Goal: Check status: Check status

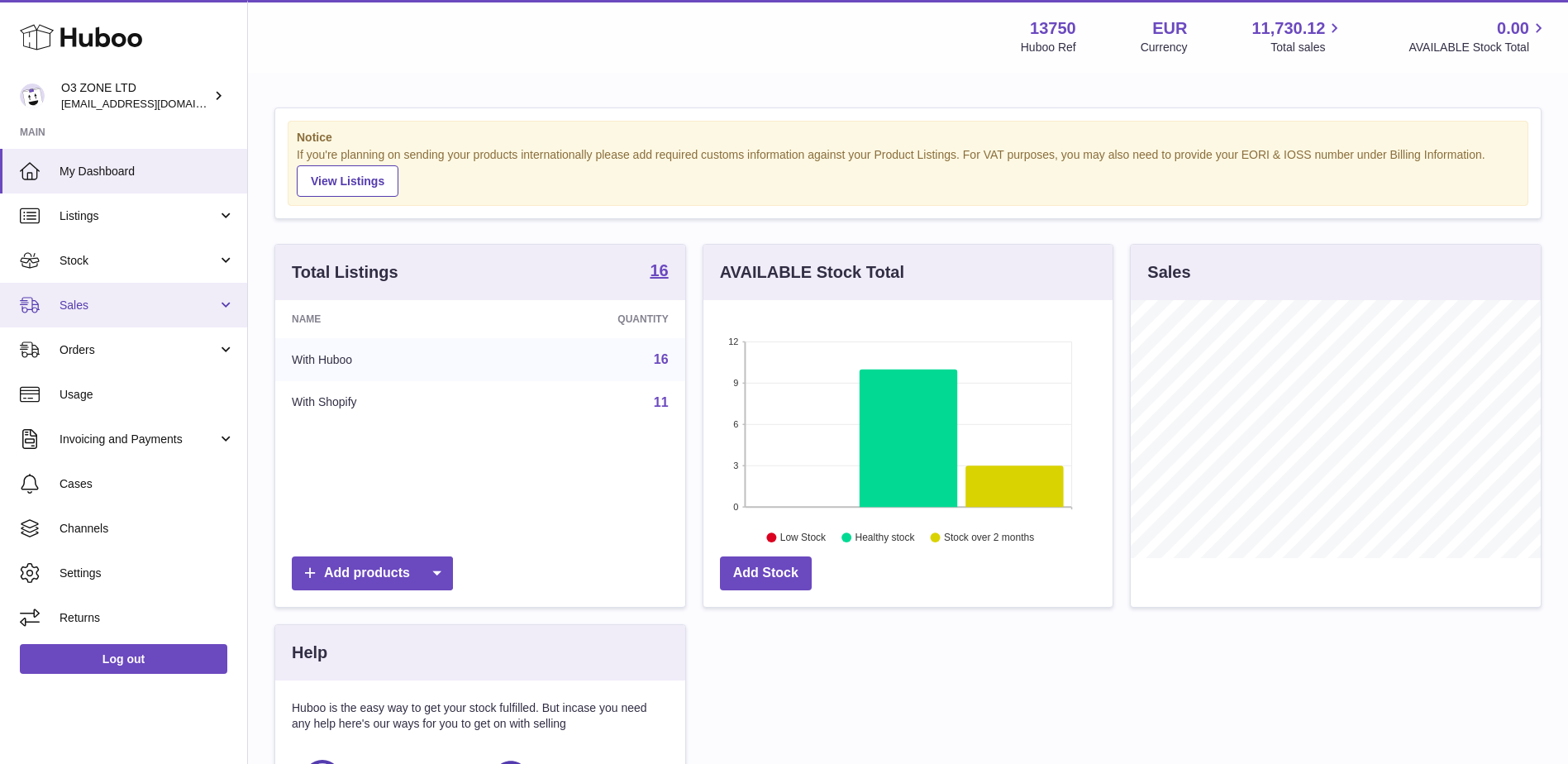
click at [88, 311] on span "Sales" at bounding box center [138, 305] width 158 height 15
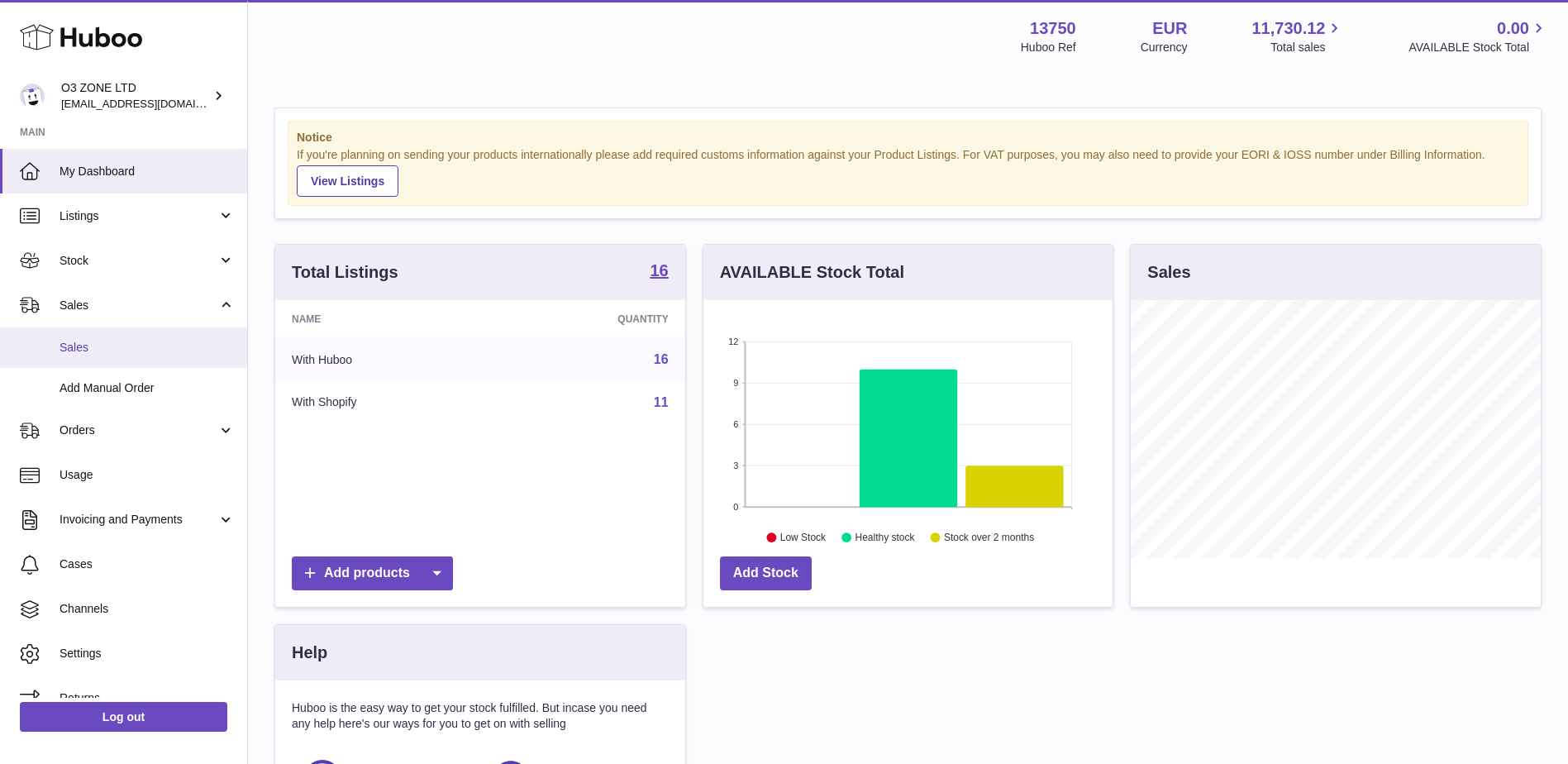
click at [73, 349] on span "Sales" at bounding box center [147, 348] width 176 height 15
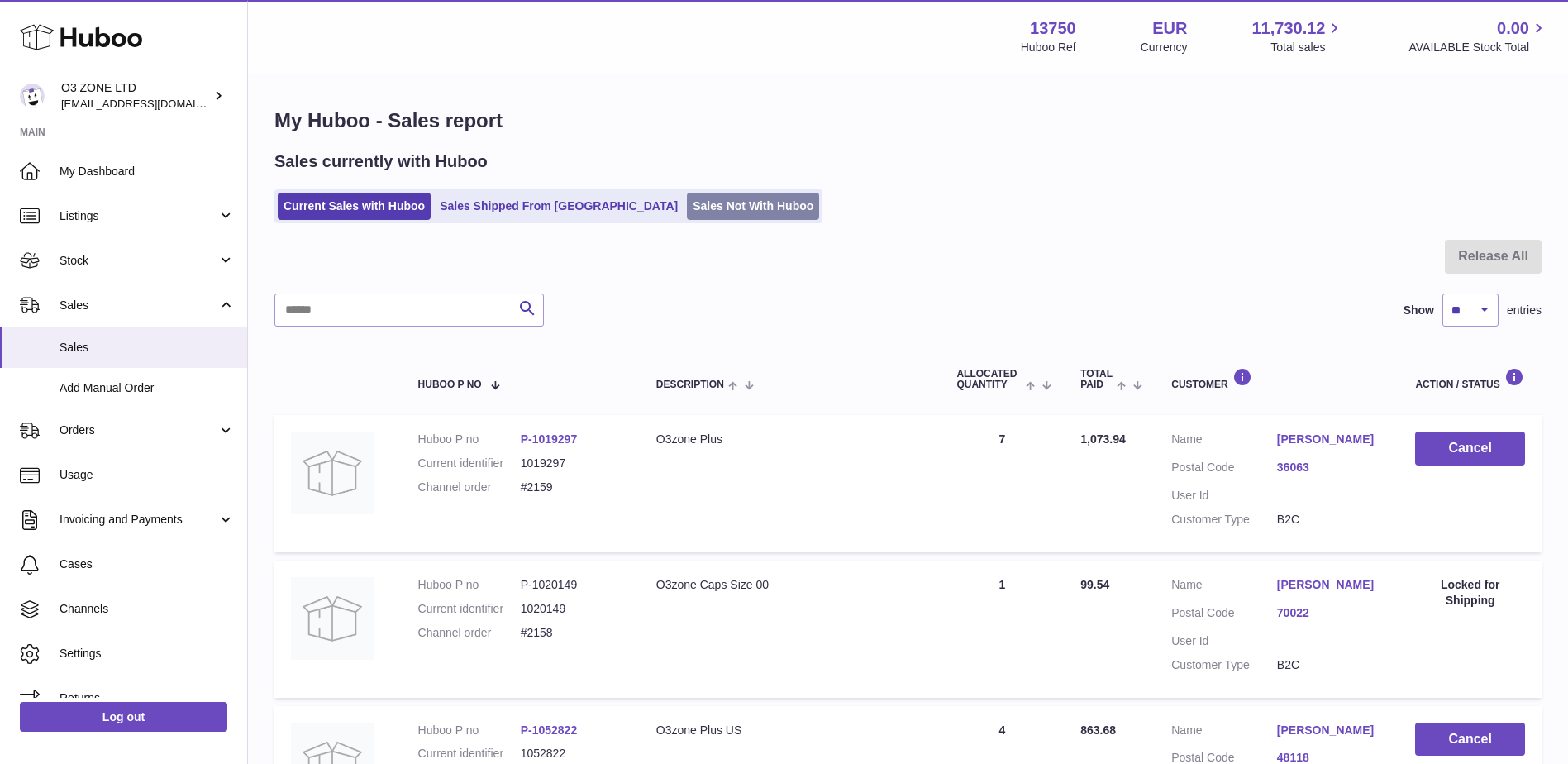
click at [687, 213] on link "Sales Not With Huboo" at bounding box center [752, 206] width 132 height 27
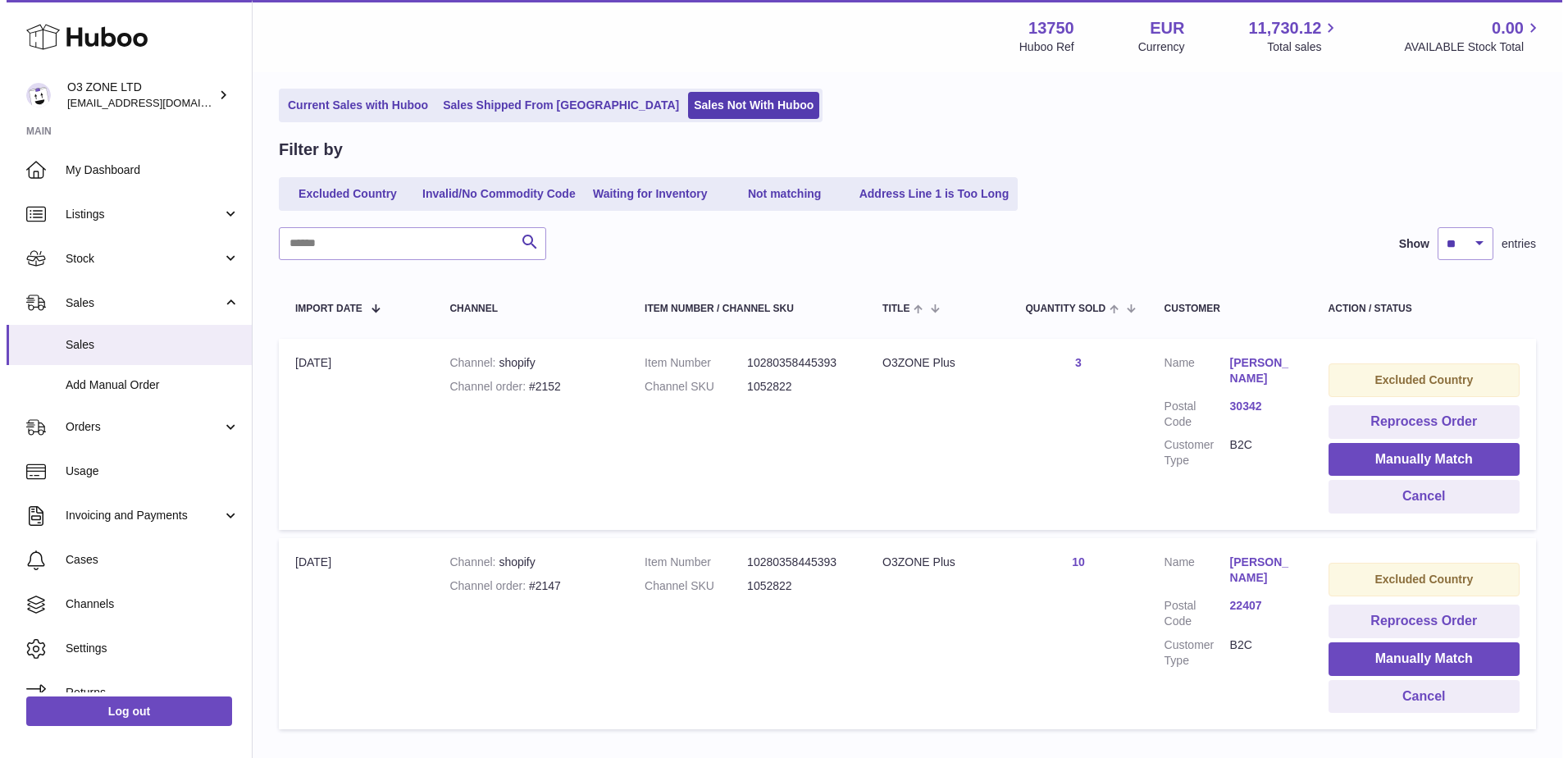
scroll to position [208, 0]
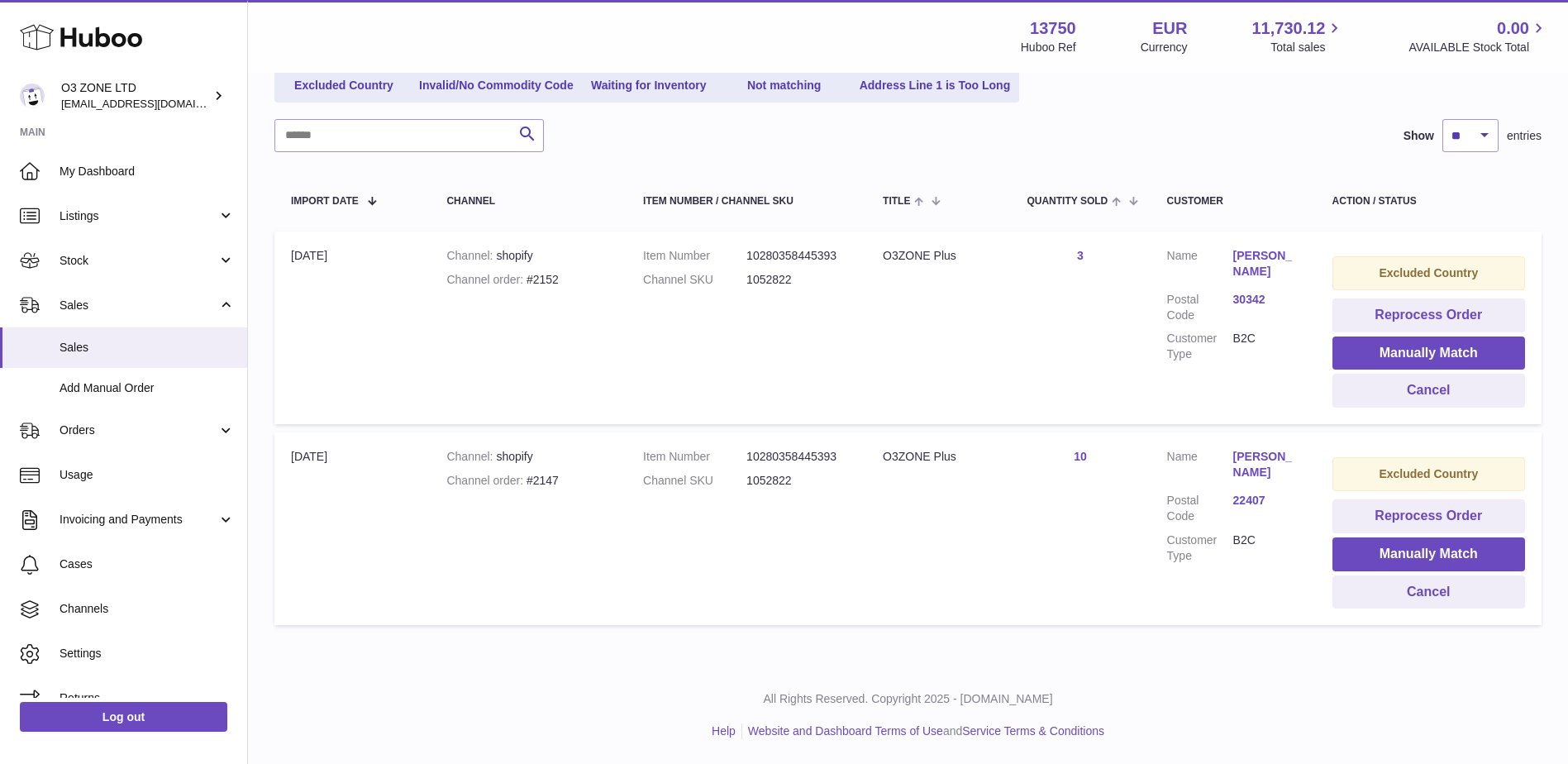
click at [1260, 502] on link "22407" at bounding box center [1266, 501] width 66 height 15
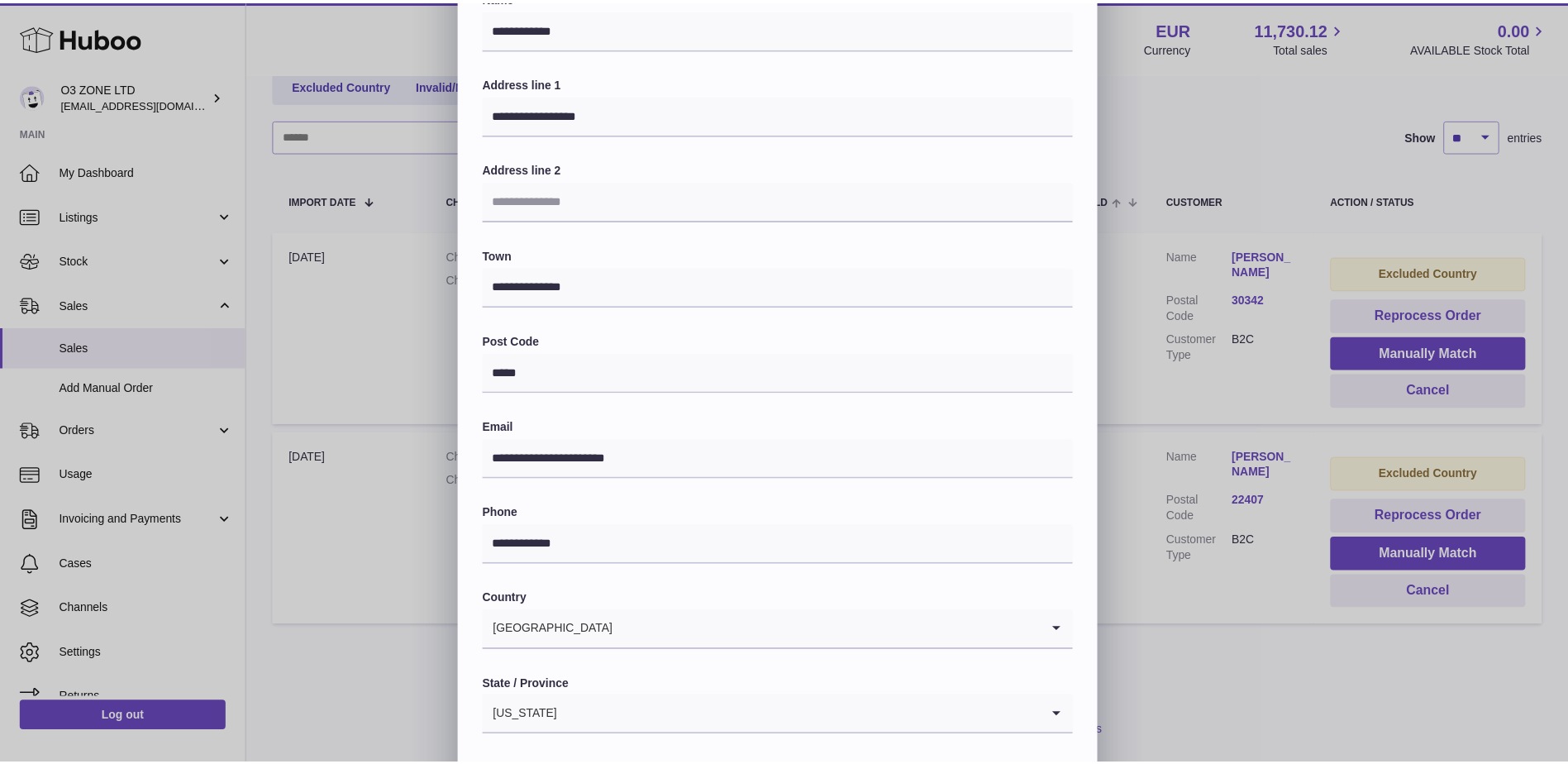
scroll to position [230, 0]
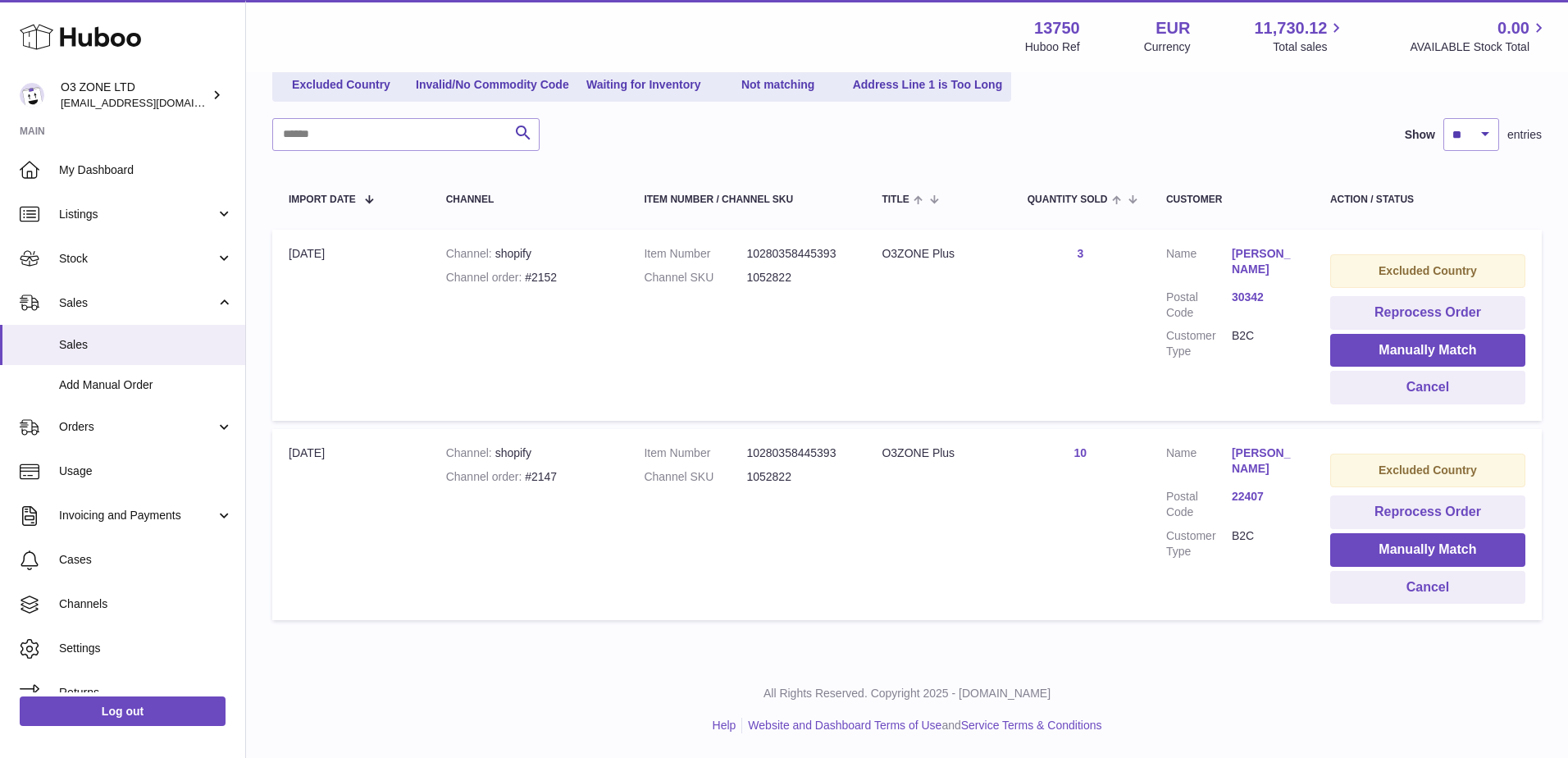
click at [1286, 673] on div at bounding box center [784, 379] width 1568 height 758
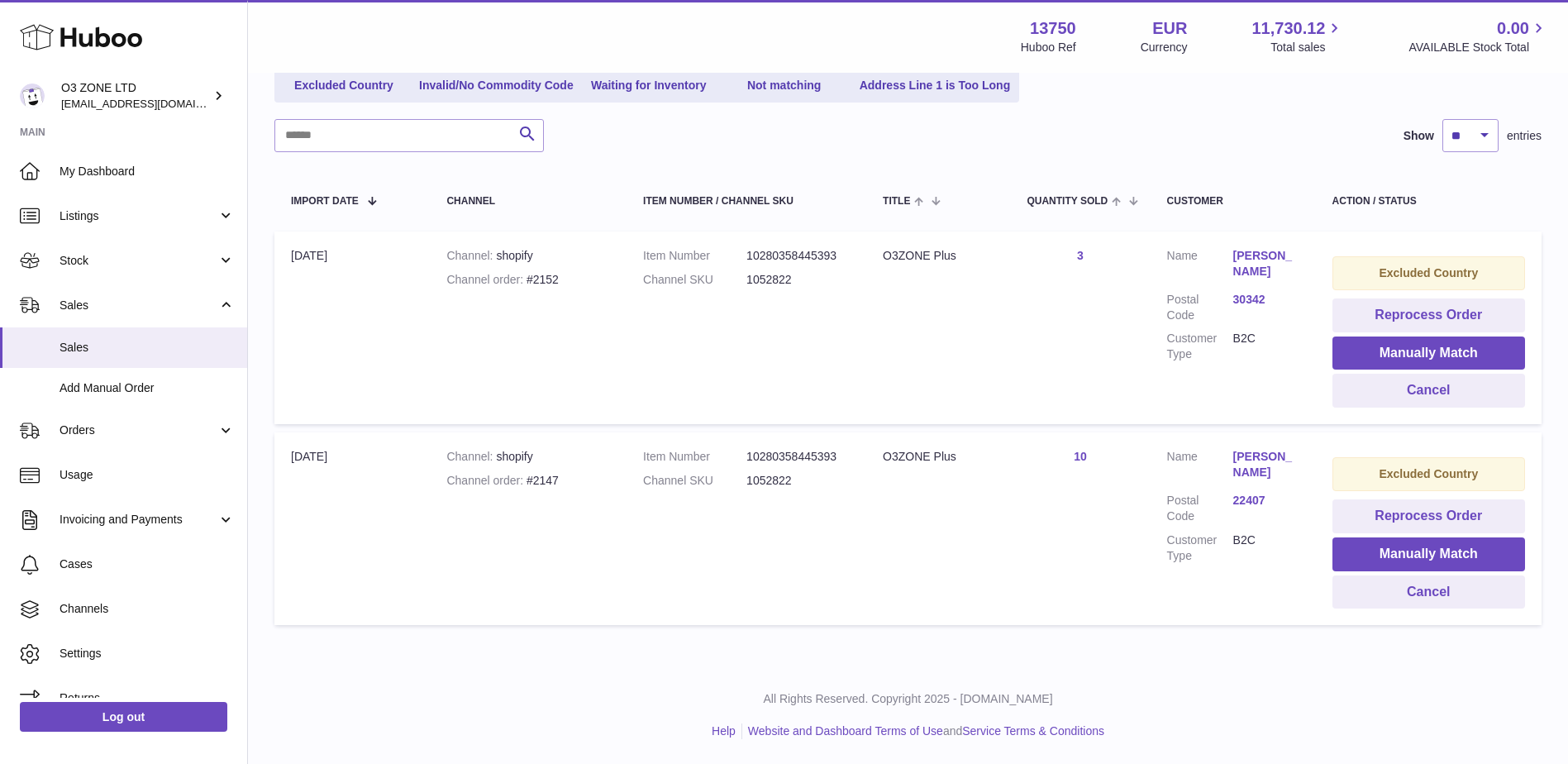
click at [1238, 304] on link "30342" at bounding box center [1266, 299] width 66 height 15
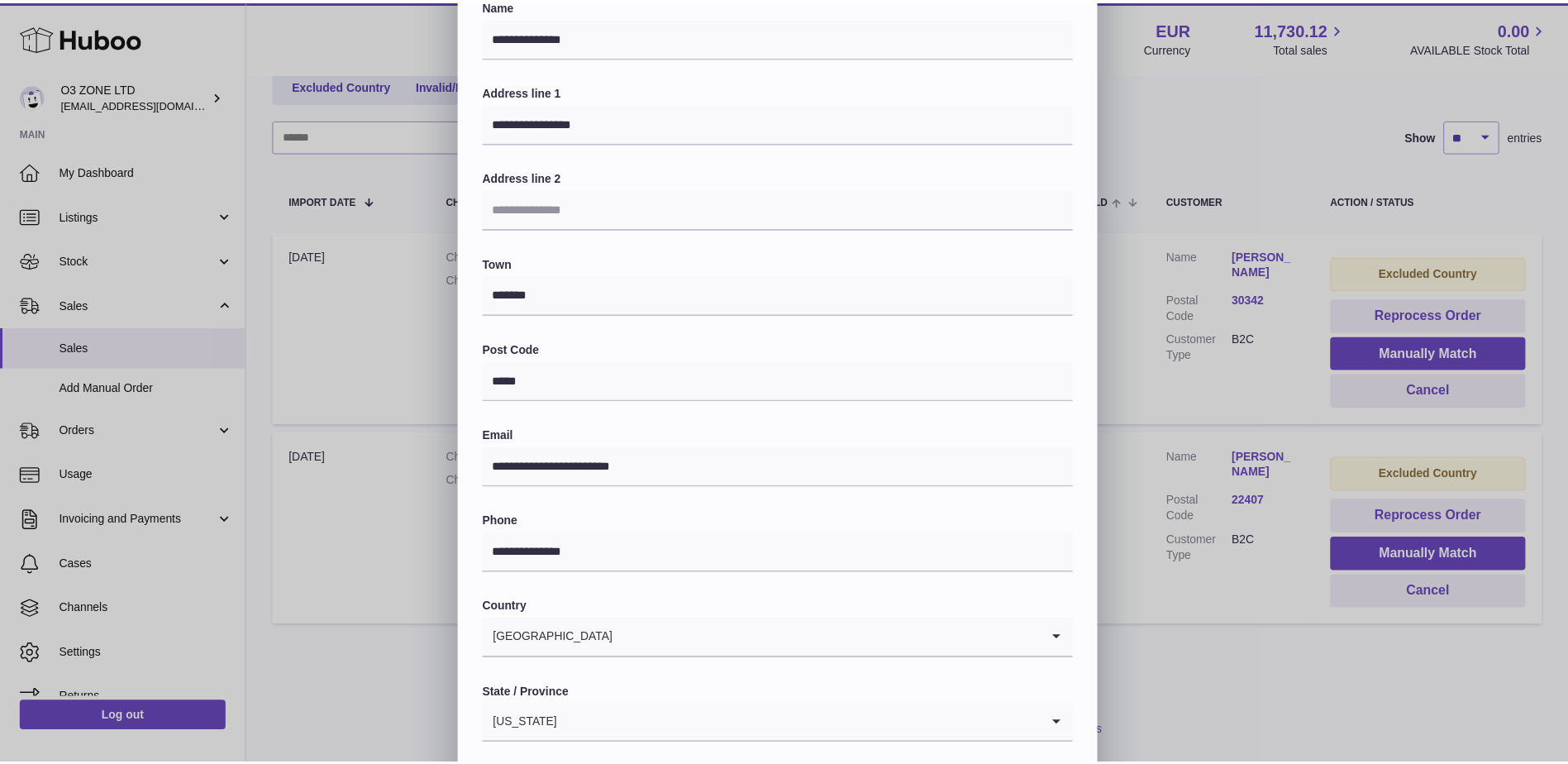
scroll to position [230, 0]
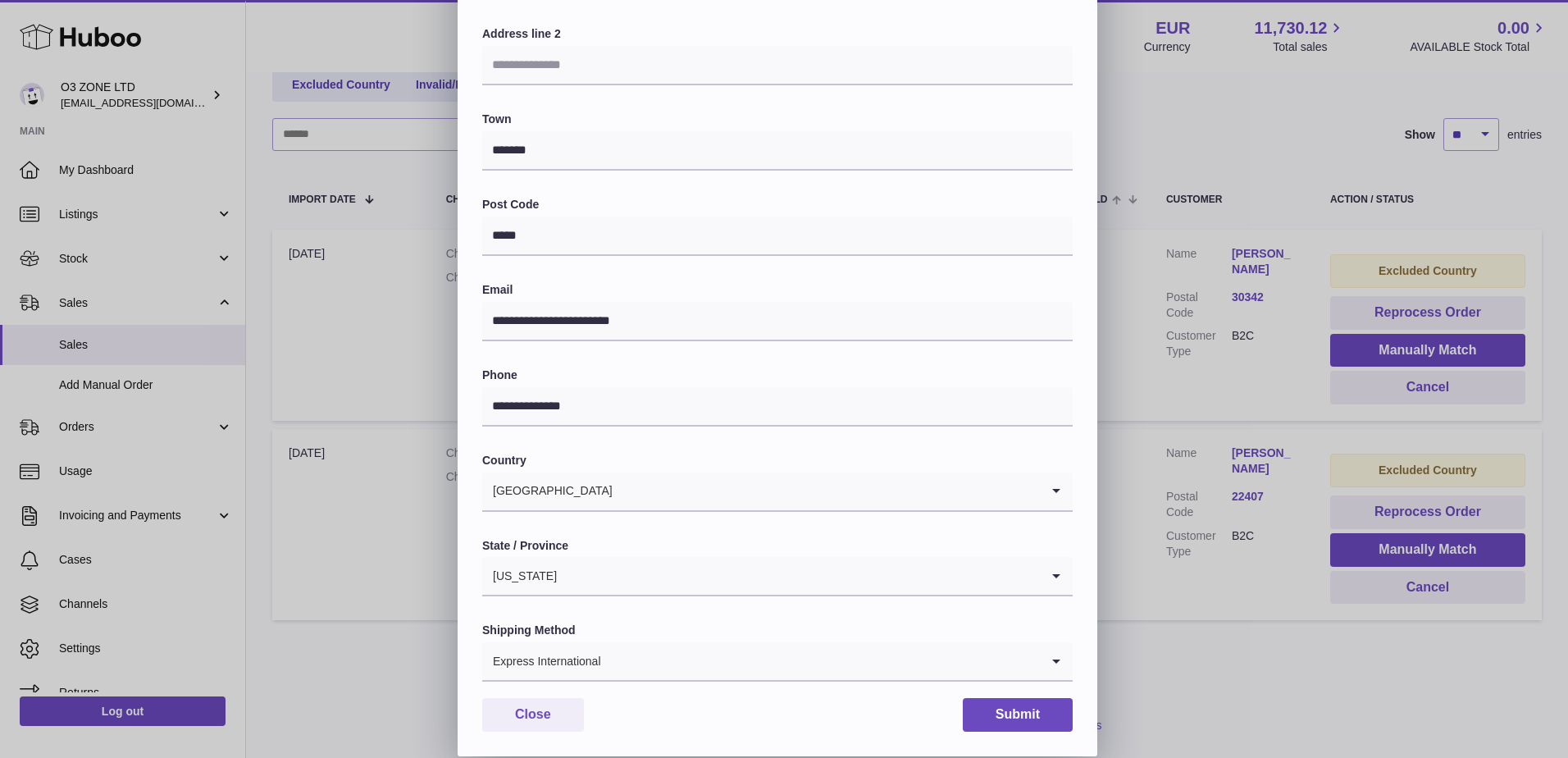
click at [1307, 665] on div "**********" at bounding box center [784, 264] width 1568 height 985
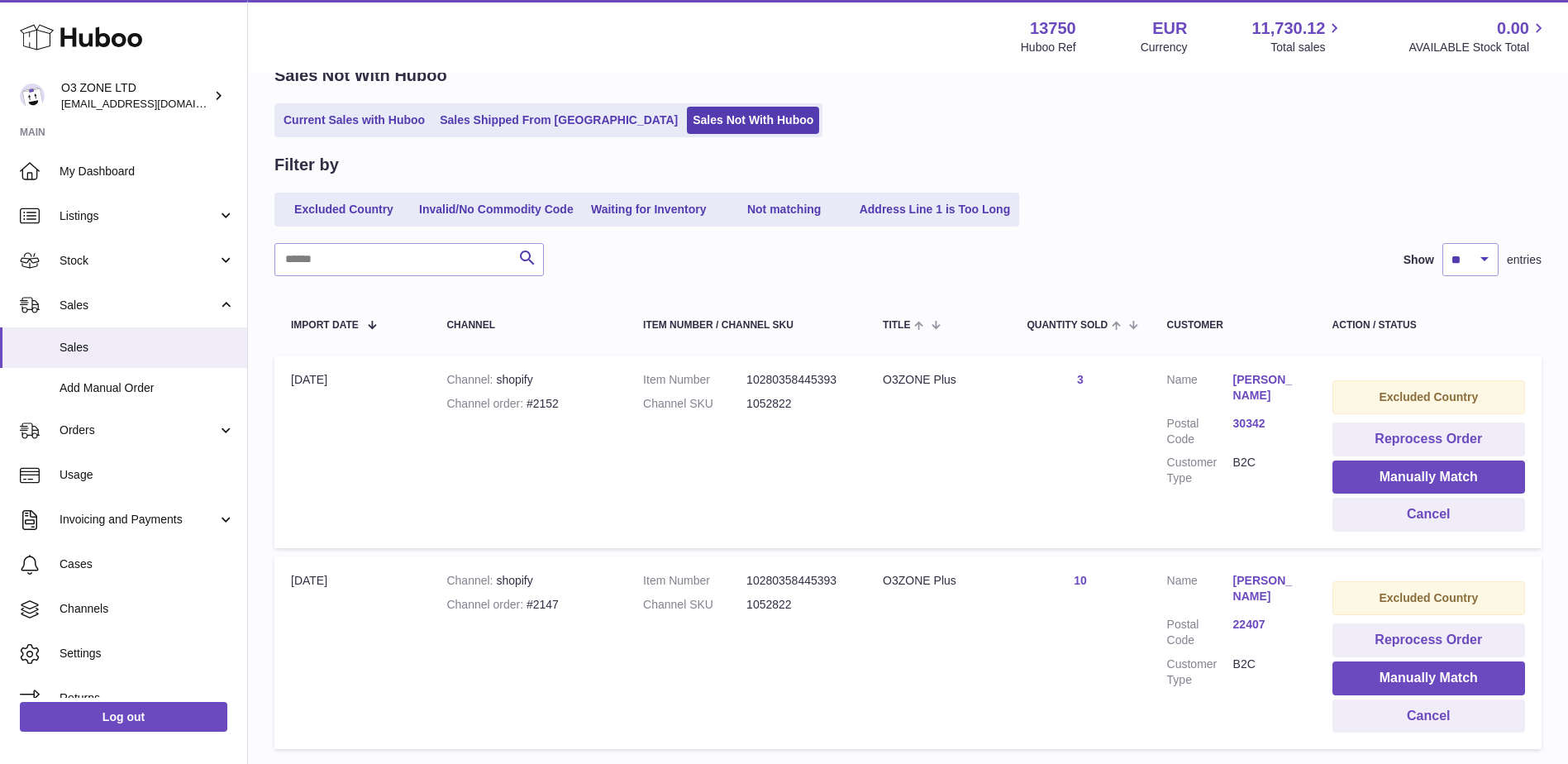
scroll to position [0, 0]
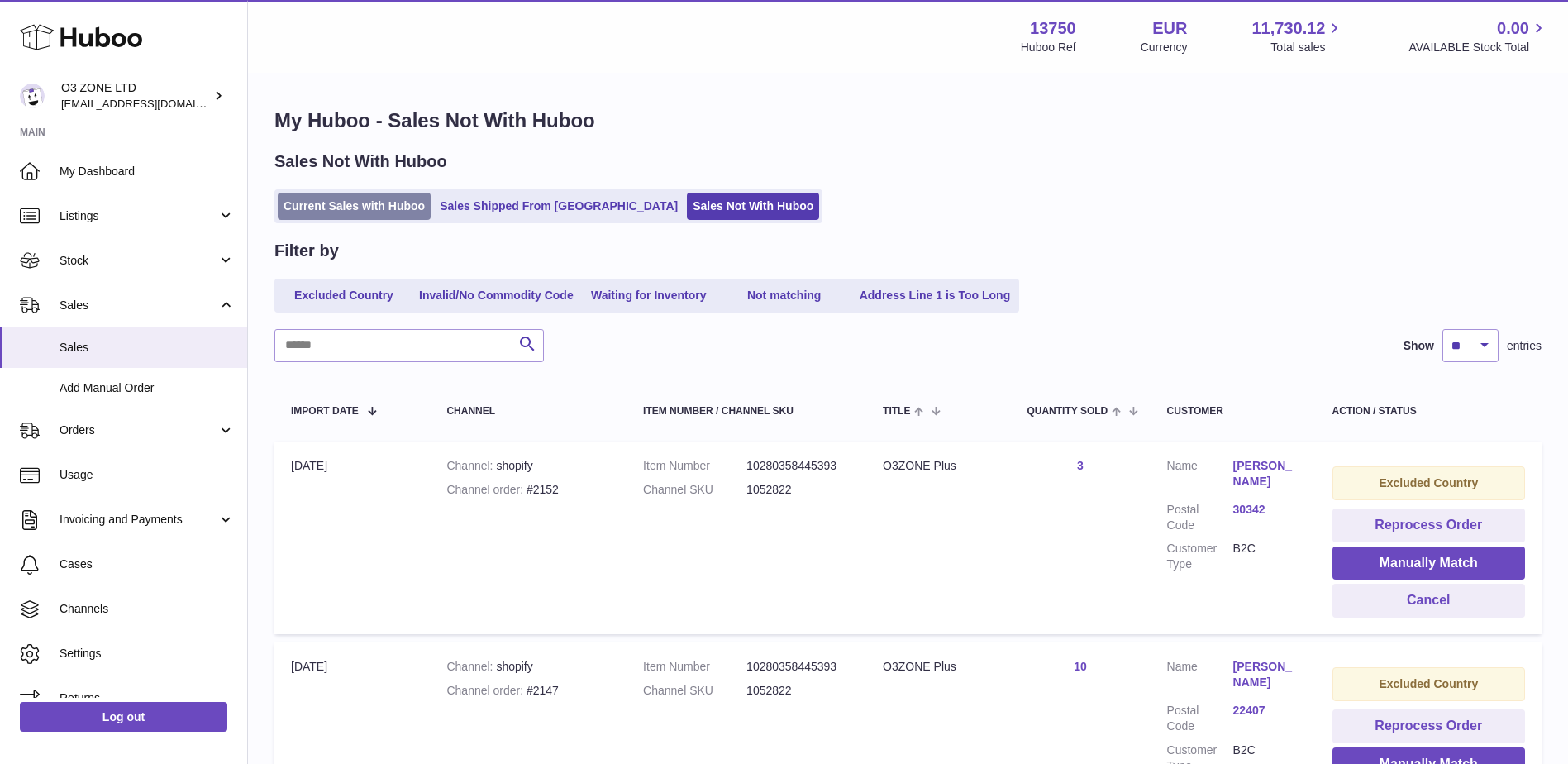
click at [357, 198] on link "Current Sales with Huboo" at bounding box center [354, 206] width 153 height 27
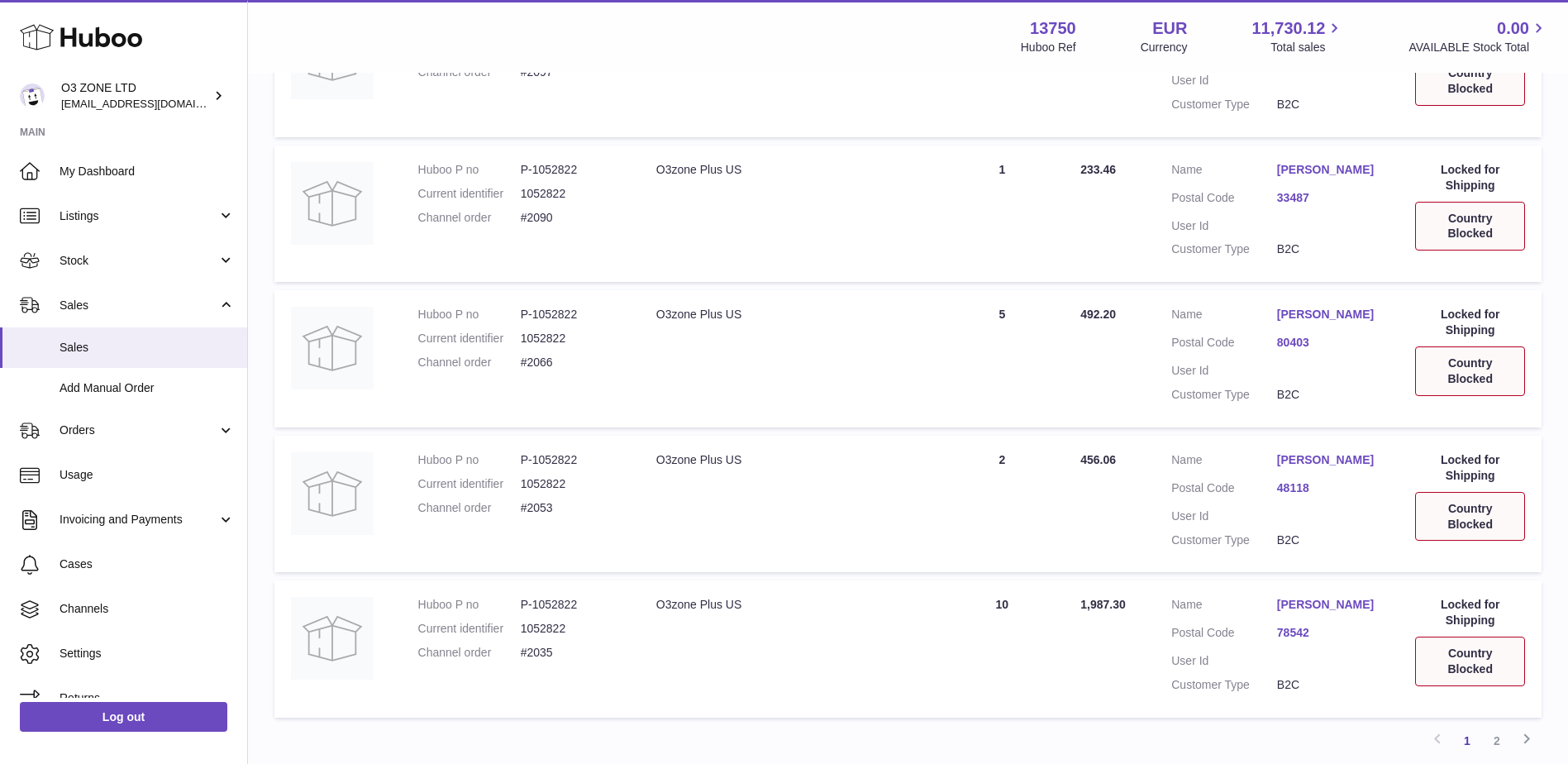
scroll to position [1292, 0]
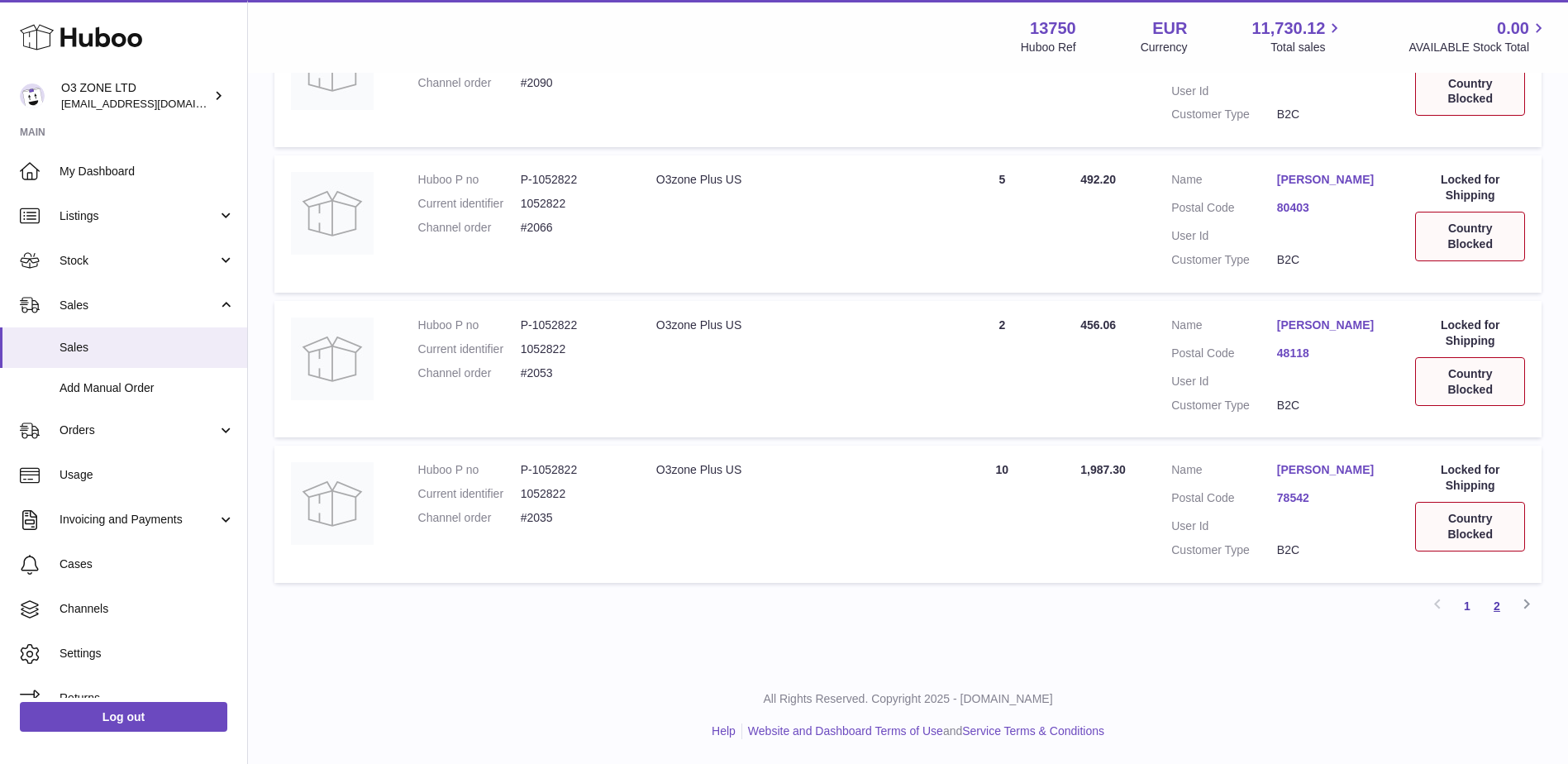
click at [1496, 614] on link "2" at bounding box center [1496, 605] width 30 height 30
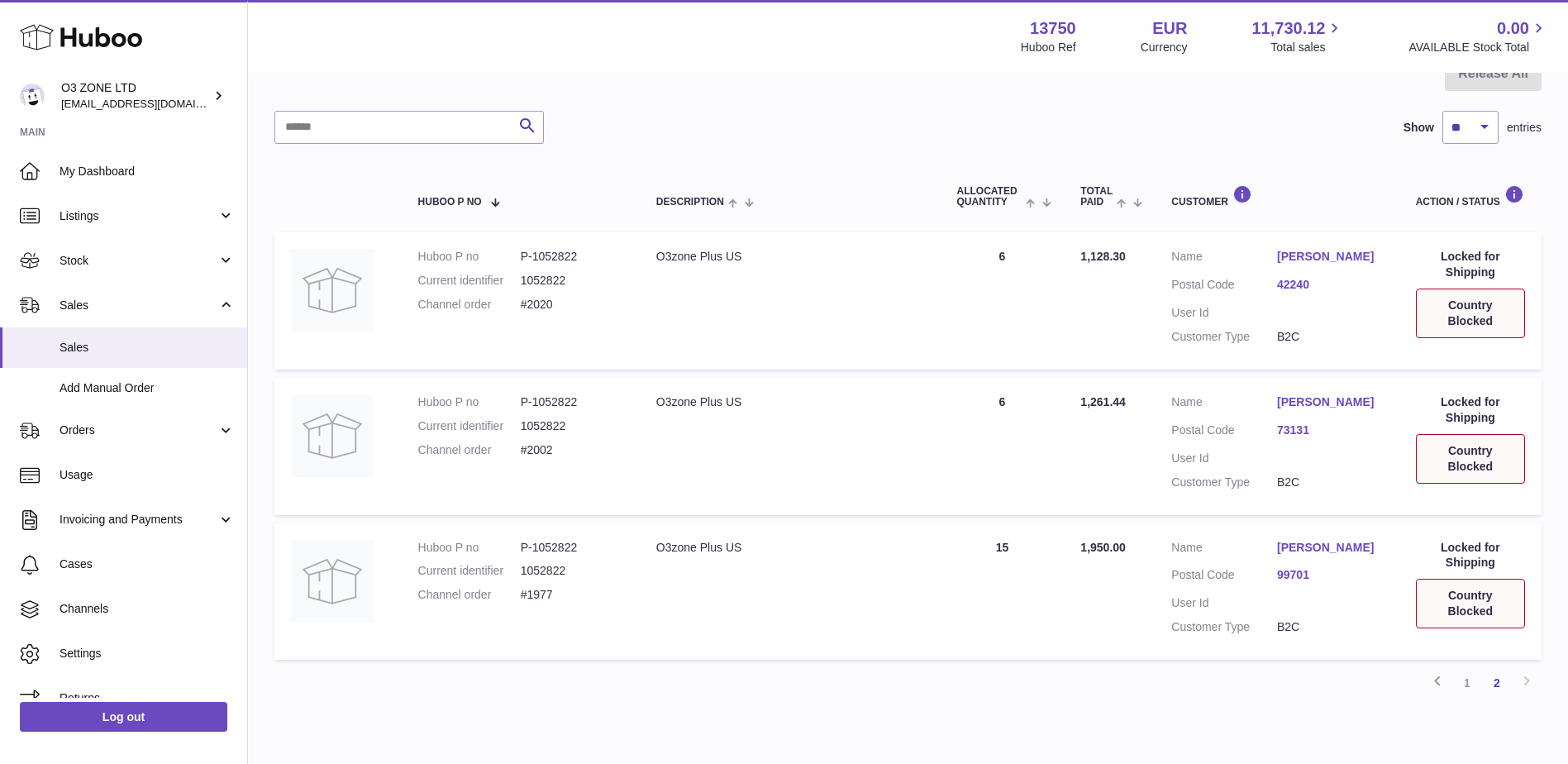
scroll to position [260, 0]
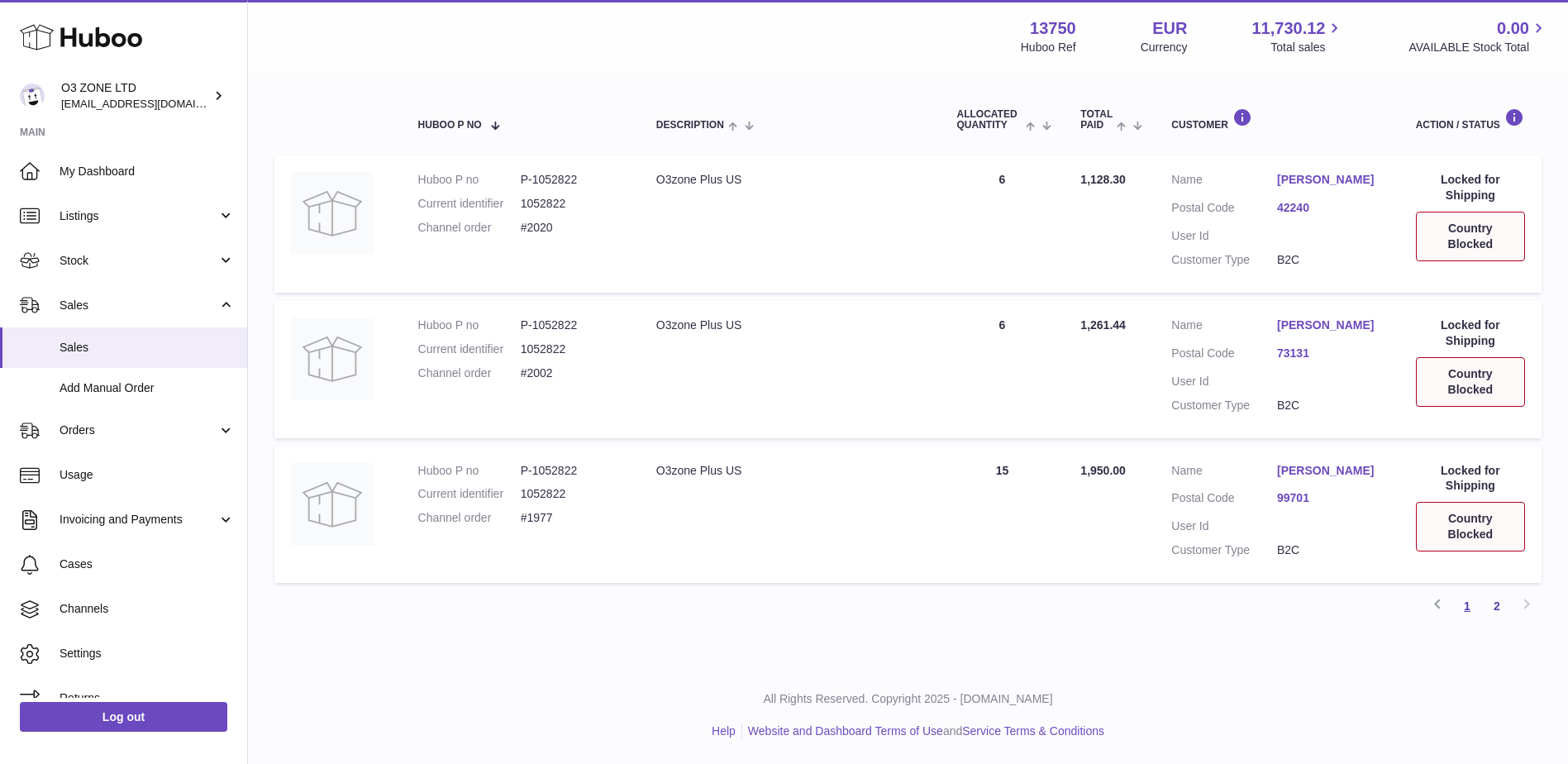
click at [1461, 616] on link "1" at bounding box center [1467, 605] width 30 height 30
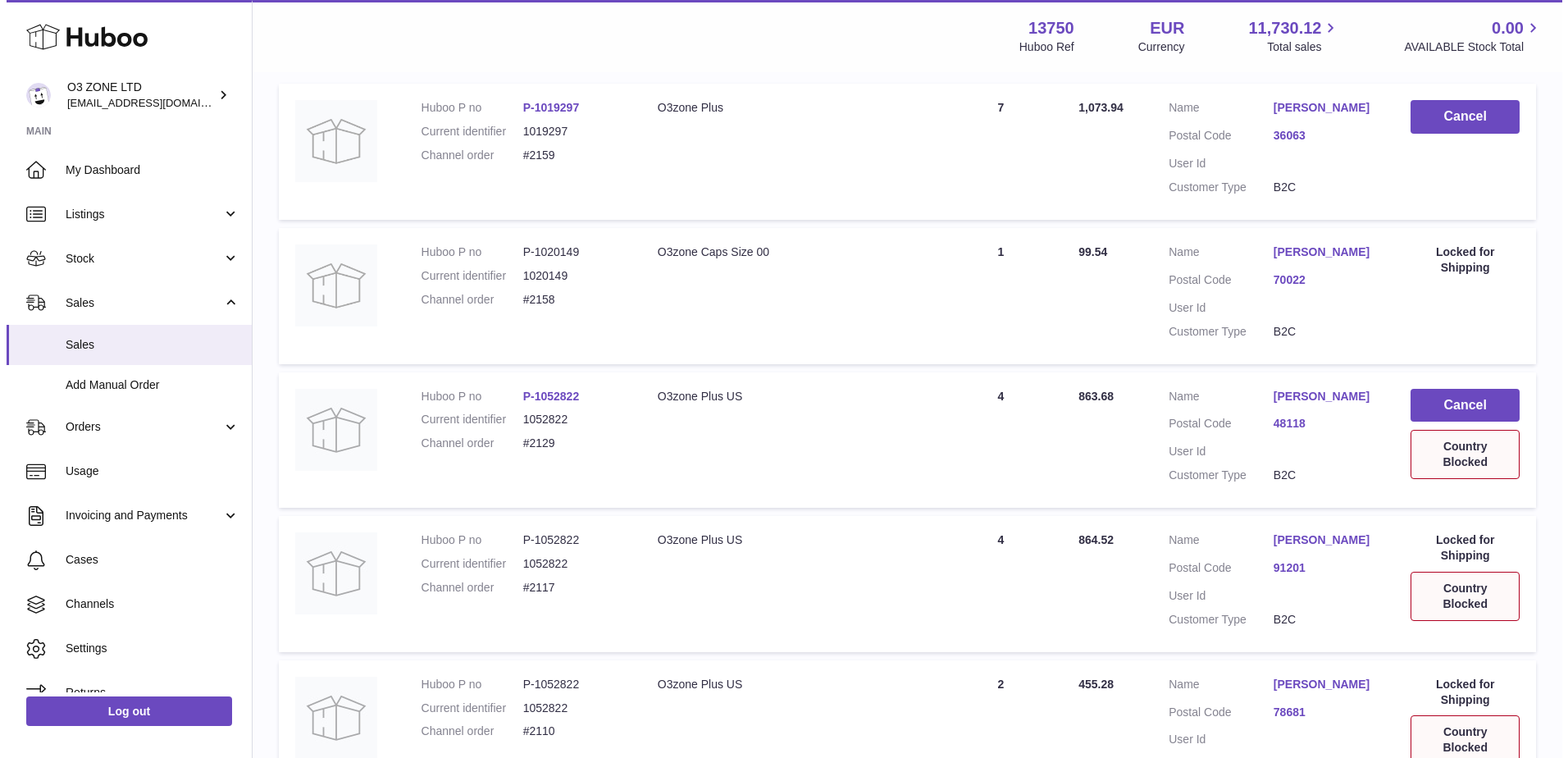
scroll to position [402, 0]
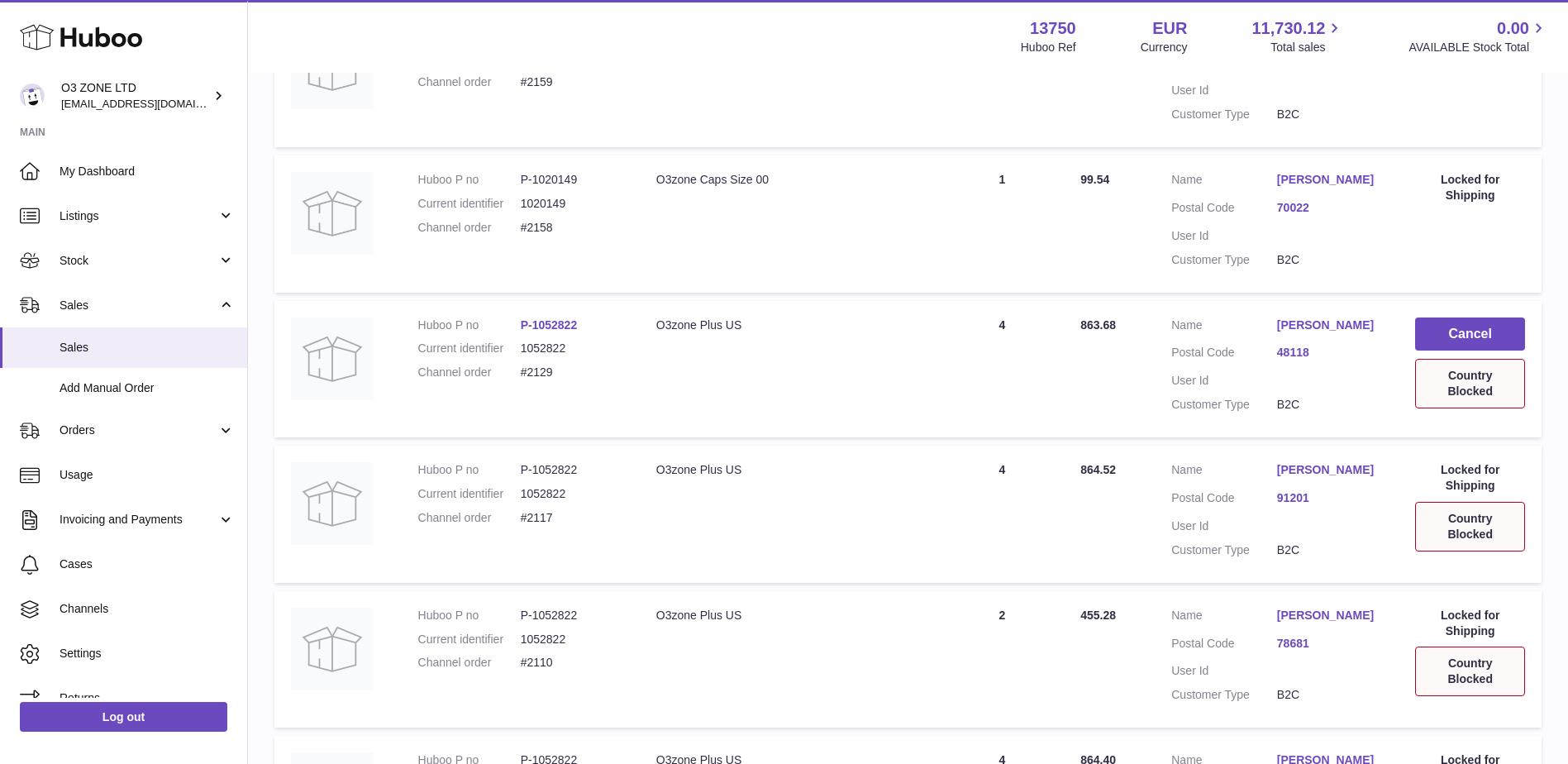
click at [1287, 361] on link "48118" at bounding box center [1329, 352] width 106 height 15
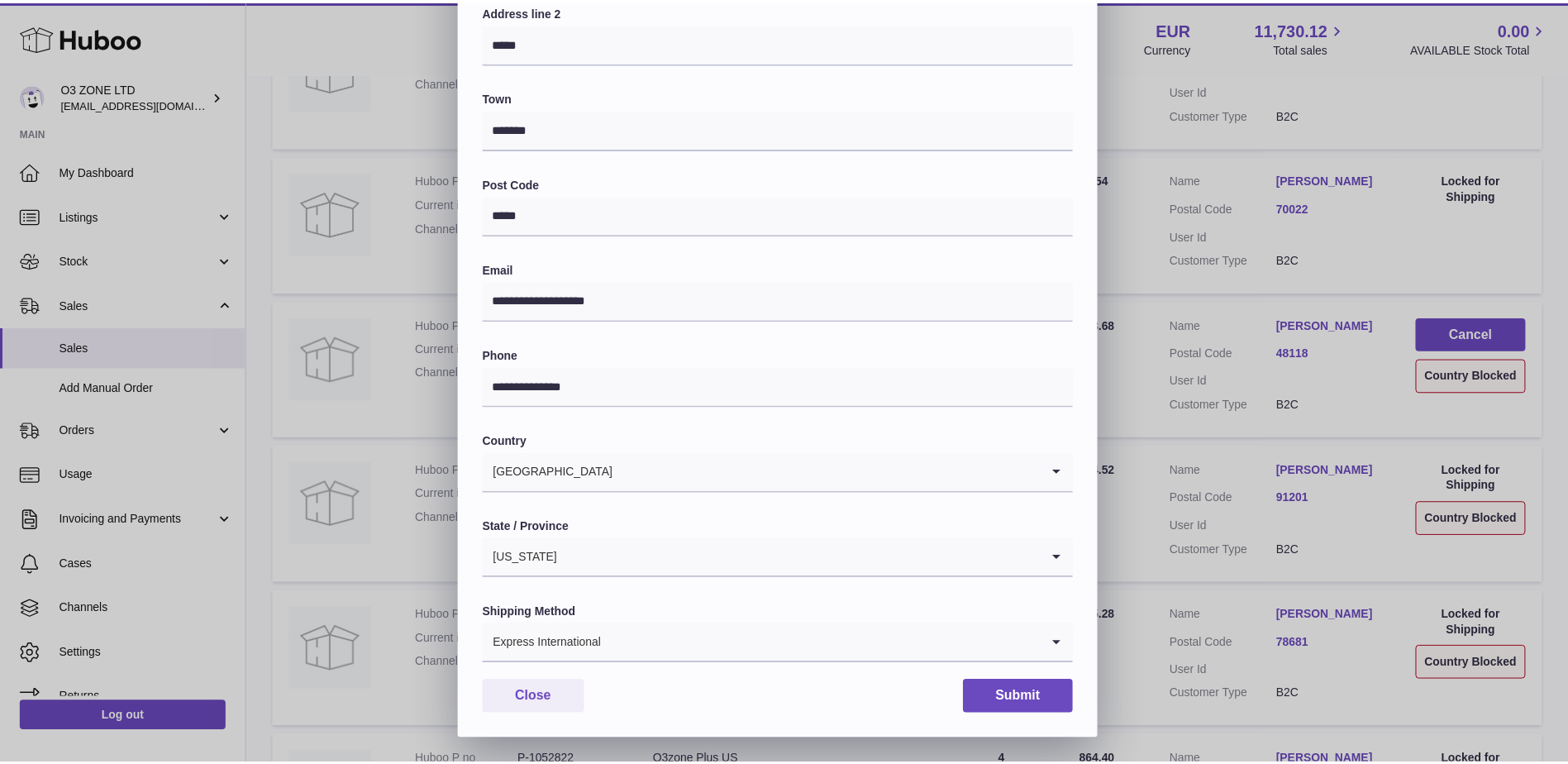
scroll to position [0, 0]
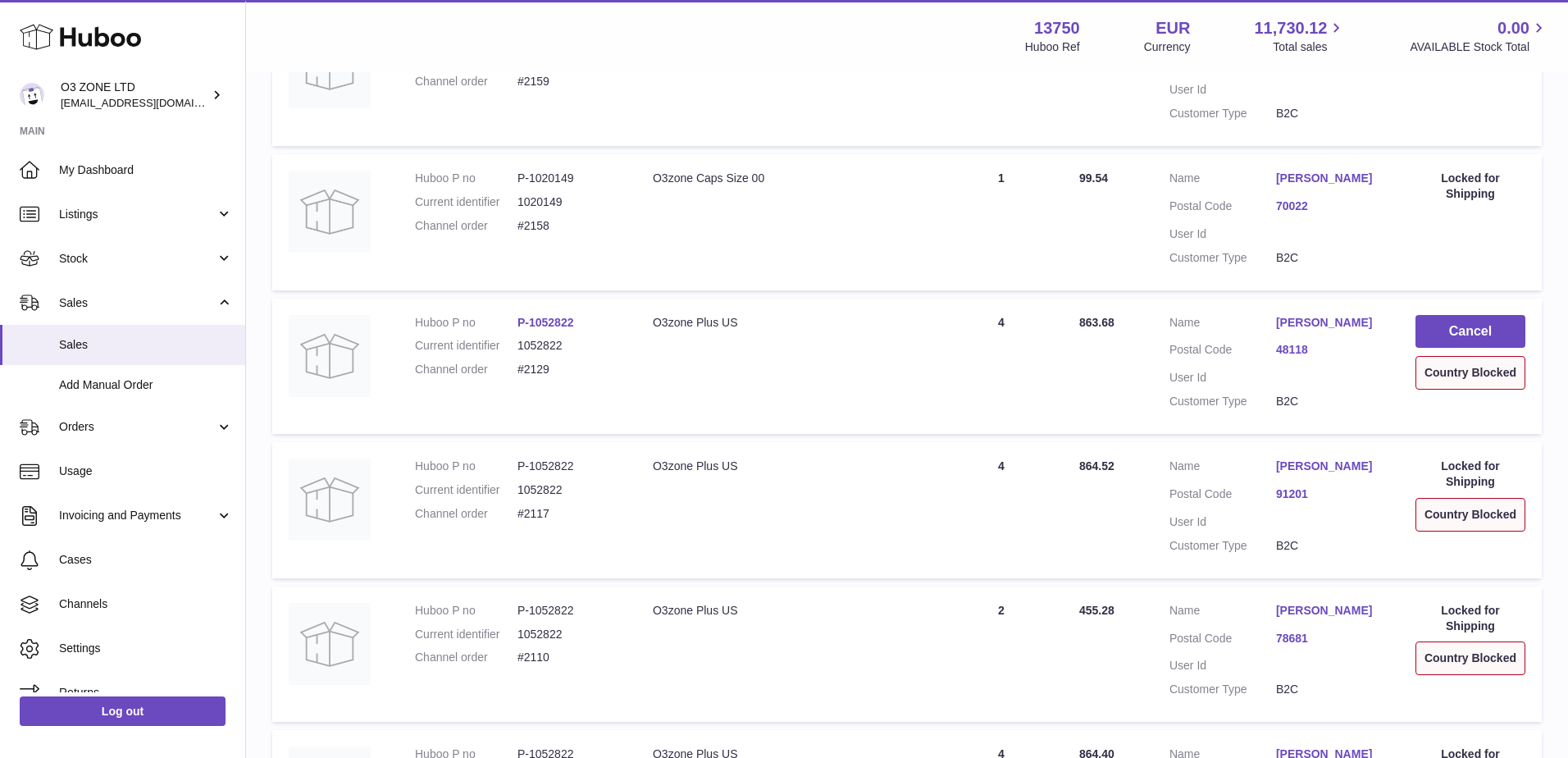
click at [1368, 419] on div at bounding box center [784, 379] width 1568 height 758
